Goal: Task Accomplishment & Management: Manage account settings

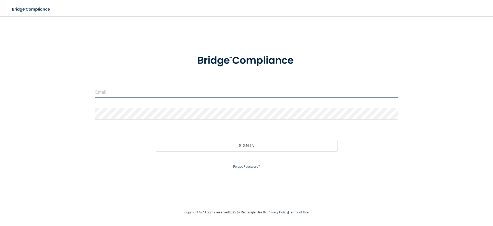
click at [143, 91] on input "email" at bounding box center [246, 92] width 302 height 12
type input "[PERSON_NAME][EMAIL_ADDRESS][DOMAIN_NAME]"
click at [156, 140] on button "Sign In" at bounding box center [246, 145] width 181 height 11
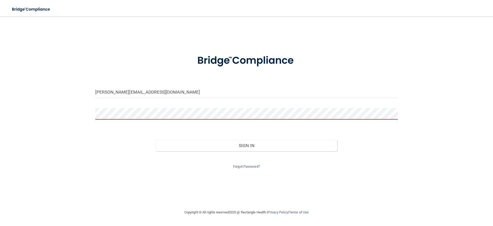
click at [156, 140] on button "Sign In" at bounding box center [246, 145] width 181 height 11
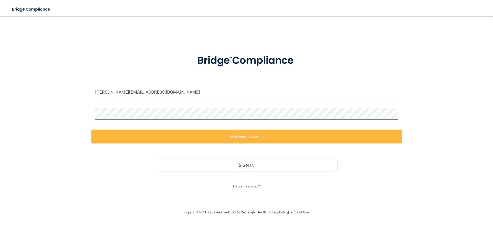
click at [68, 107] on div "[PERSON_NAME][EMAIL_ADDRESS][DOMAIN_NAME] Invalid email/password. You don't hav…" at bounding box center [246, 113] width 472 height 182
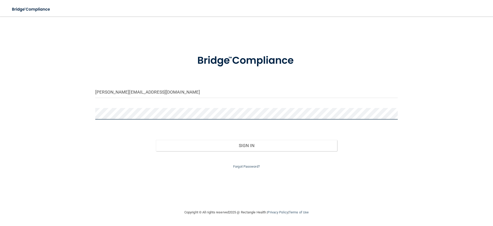
click at [156, 140] on button "Sign In" at bounding box center [246, 145] width 181 height 11
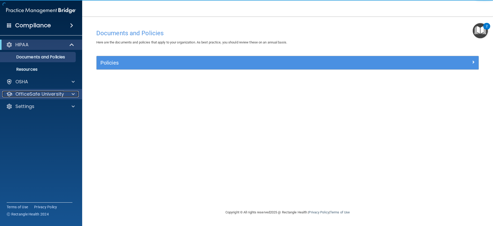
click at [68, 92] on div at bounding box center [72, 94] width 13 height 6
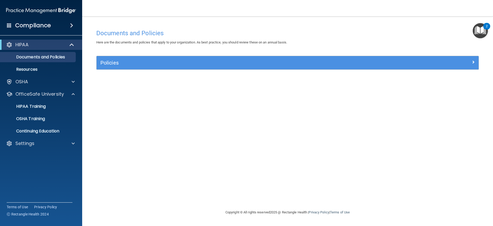
click at [58, 28] on div "Compliance" at bounding box center [41, 25] width 82 height 11
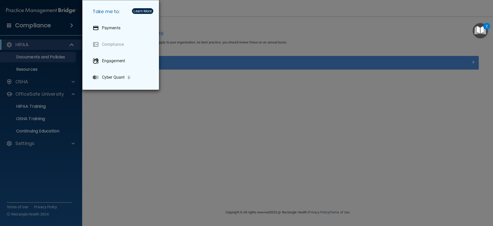
drag, startPoint x: 31, startPoint y: 174, endPoint x: 44, endPoint y: 158, distance: 20.4
click at [32, 173] on div "Take me to: Payments Compliance Engagement Cyber Quant" at bounding box center [246, 113] width 493 height 226
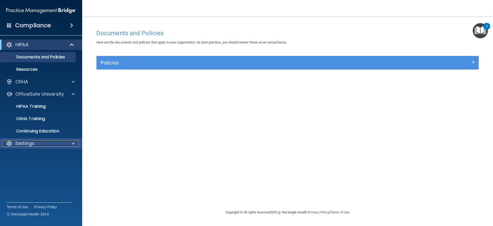
click at [65, 143] on div "Settings" at bounding box center [34, 143] width 64 height 6
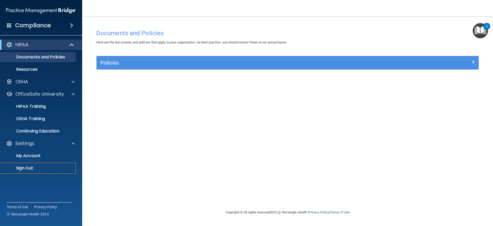
click at [28, 168] on p "Sign Out" at bounding box center [38, 167] width 70 height 5
